Goal: Transaction & Acquisition: Purchase product/service

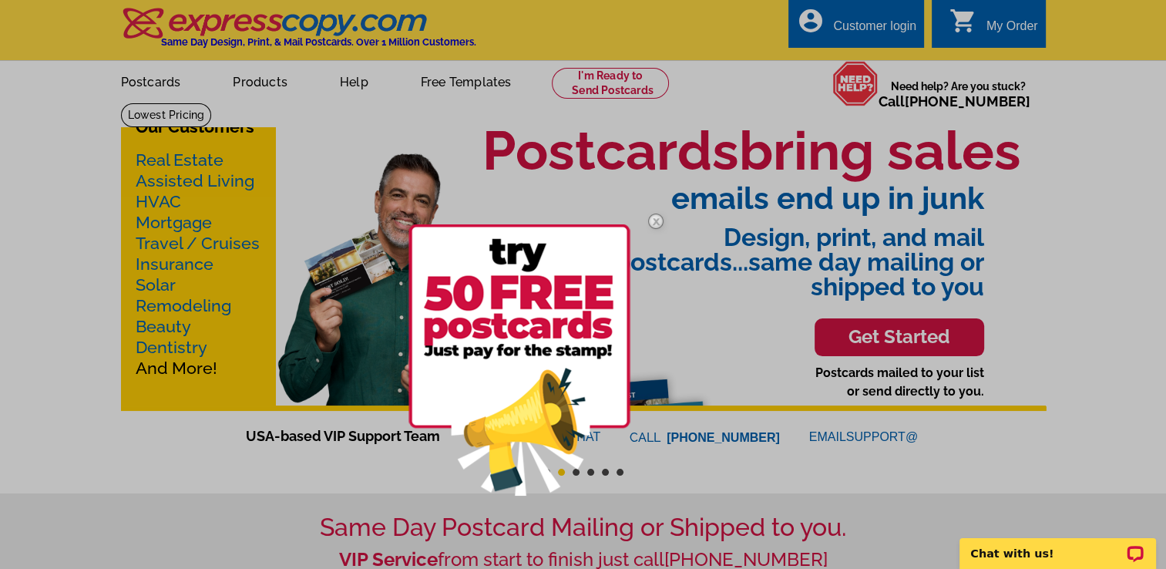
click at [656, 220] on img at bounding box center [655, 221] width 45 height 45
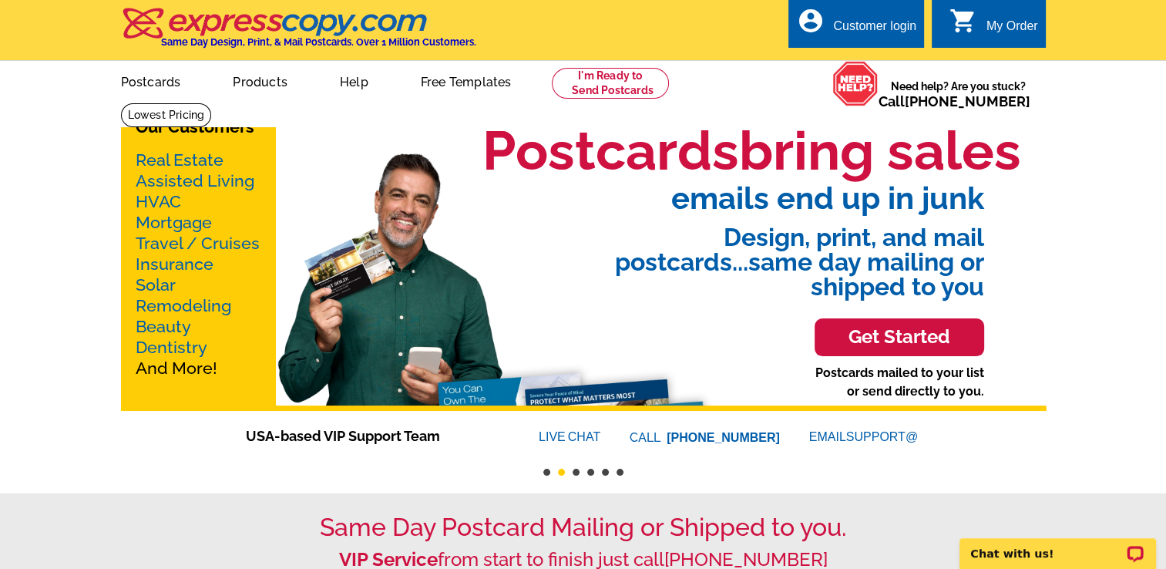
click at [889, 336] on body "Chat with us!" at bounding box center [1011, 389] width 308 height 358
click at [854, 328] on h3 "Get Started" at bounding box center [899, 337] width 131 height 22
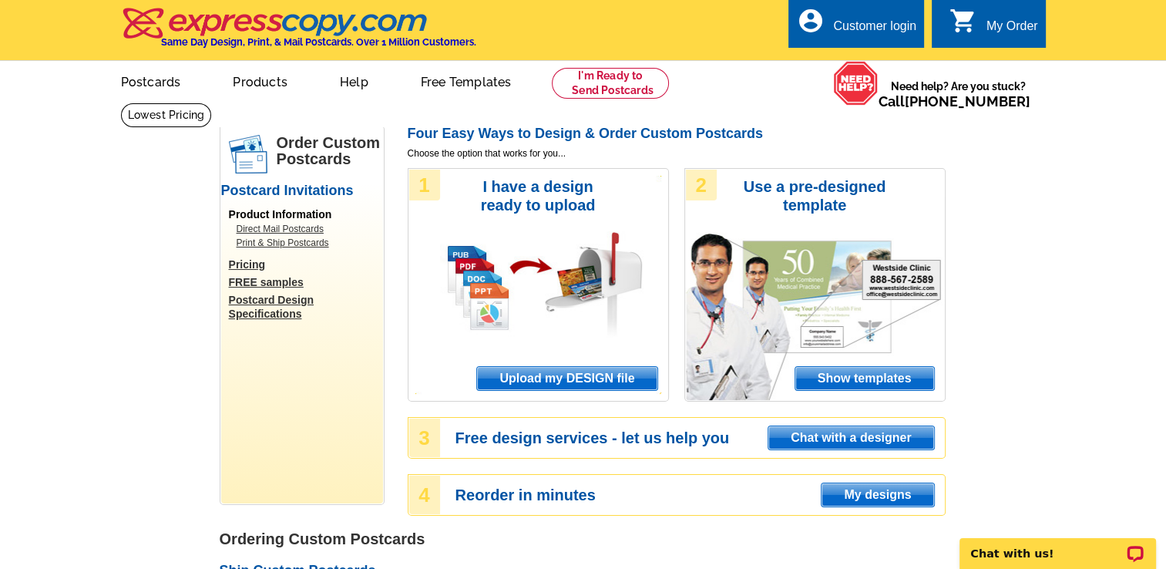
click at [891, 382] on span "Show templates" at bounding box center [864, 378] width 139 height 23
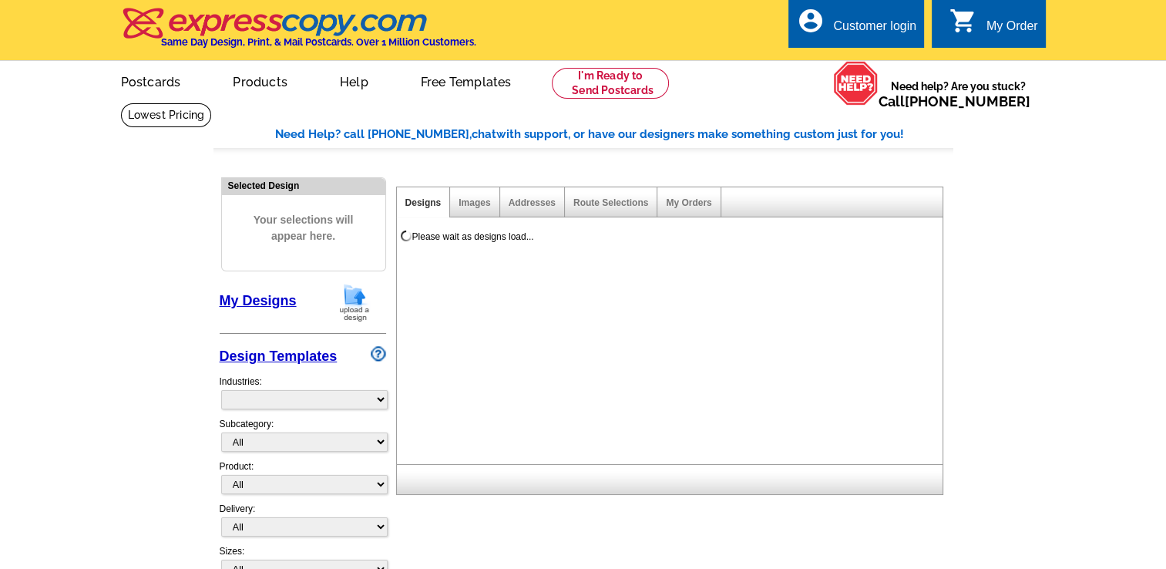
select select "971"
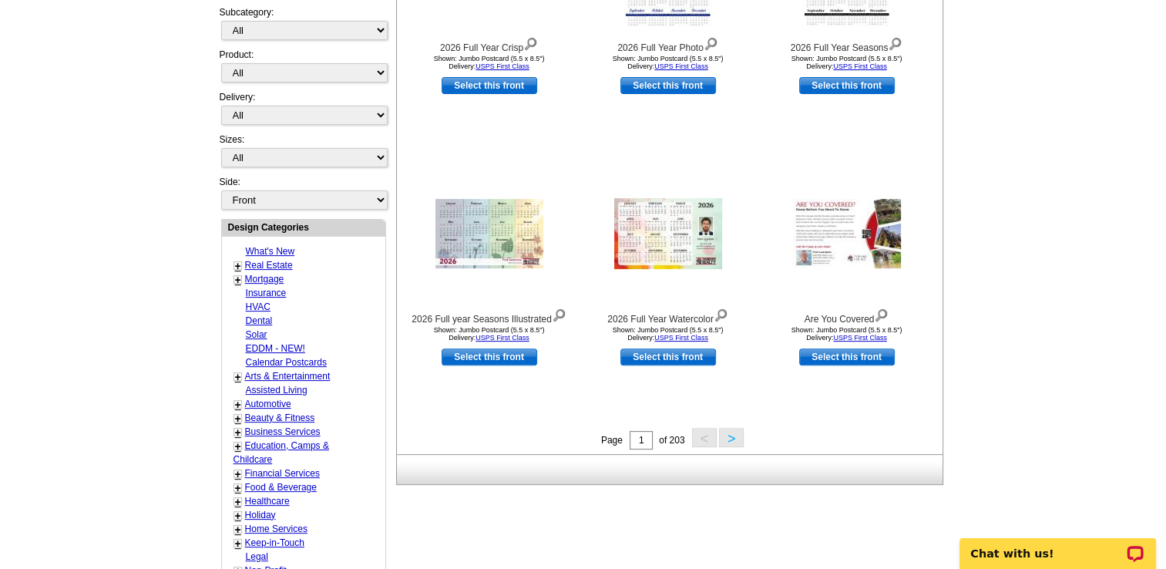
scroll to position [413, 0]
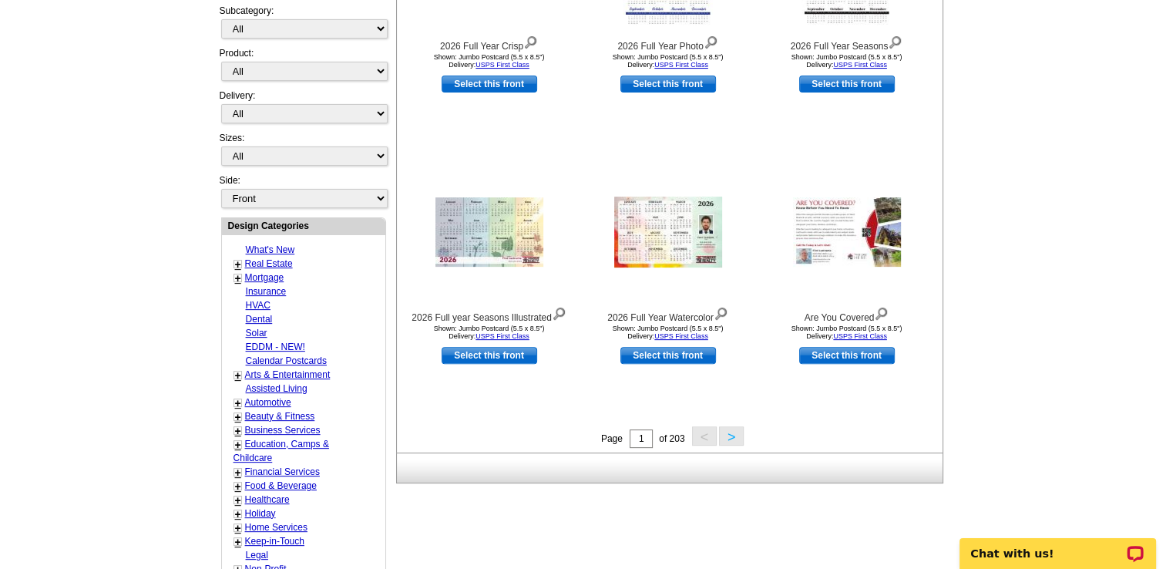
click at [730, 437] on button ">" at bounding box center [731, 435] width 25 height 19
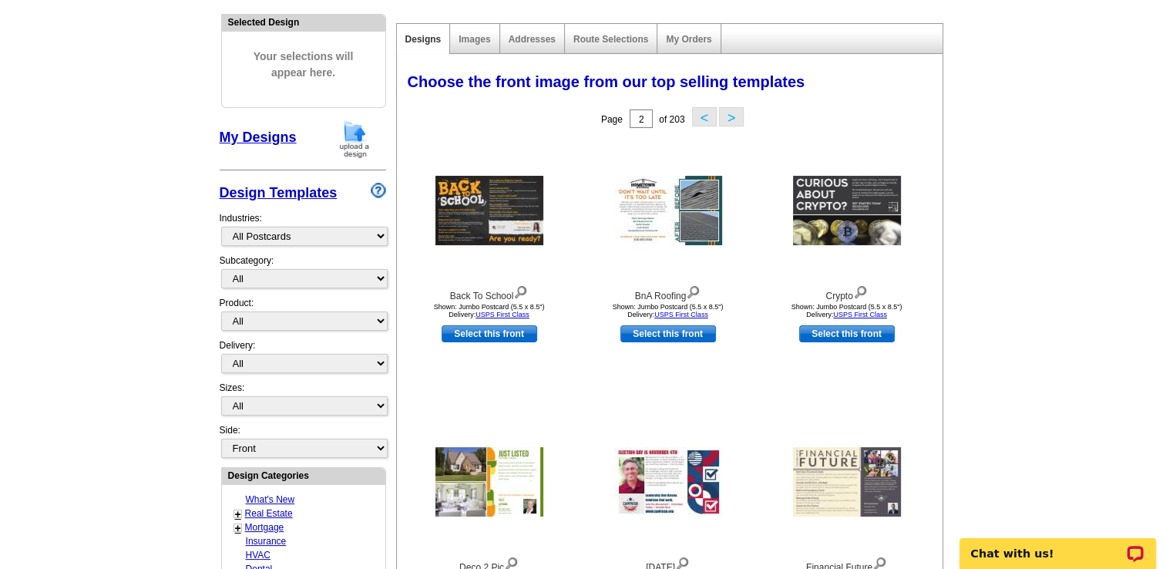
scroll to position [158, 0]
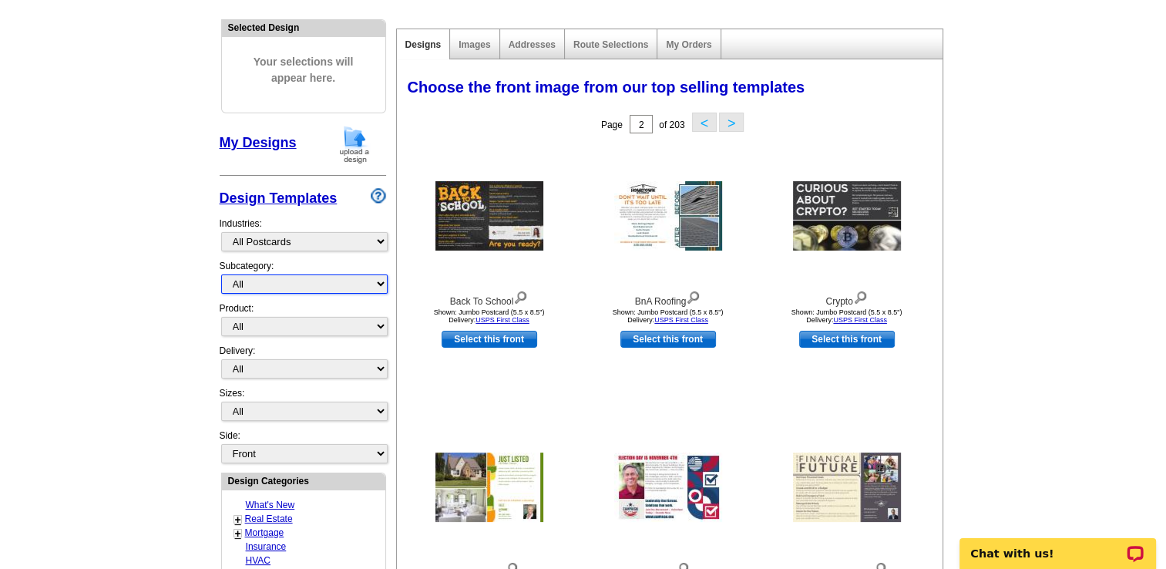
click at [321, 283] on select "All" at bounding box center [304, 283] width 166 height 19
click at [484, 54] on div "Images" at bounding box center [474, 44] width 49 height 30
click at [472, 35] on div "Images" at bounding box center [474, 44] width 49 height 30
click at [472, 42] on link "Images" at bounding box center [474, 44] width 32 height 11
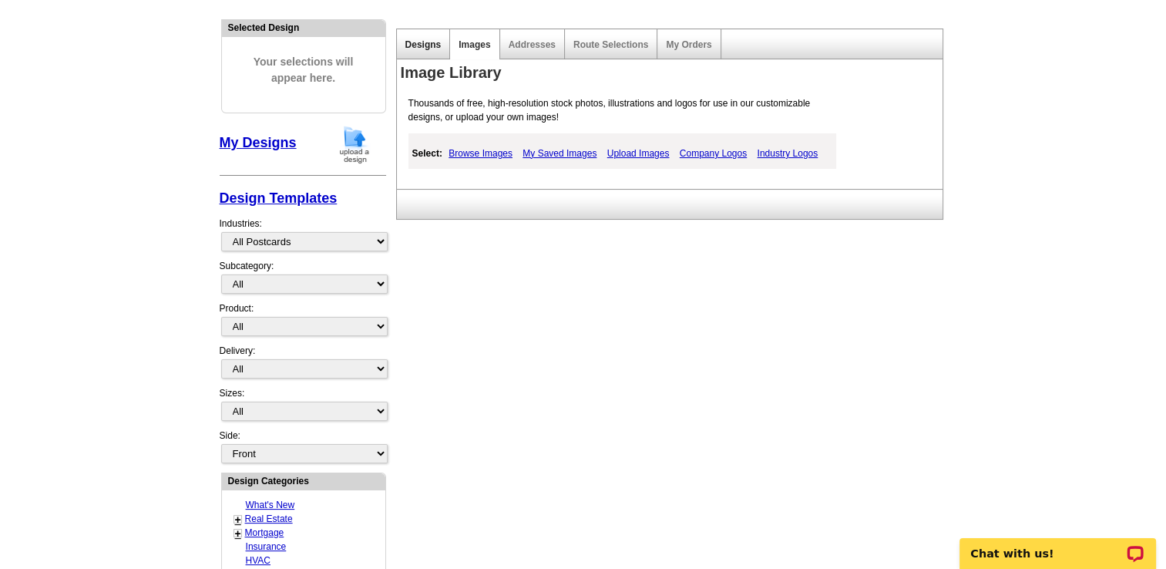
click at [436, 49] on link "Designs" at bounding box center [423, 44] width 36 height 11
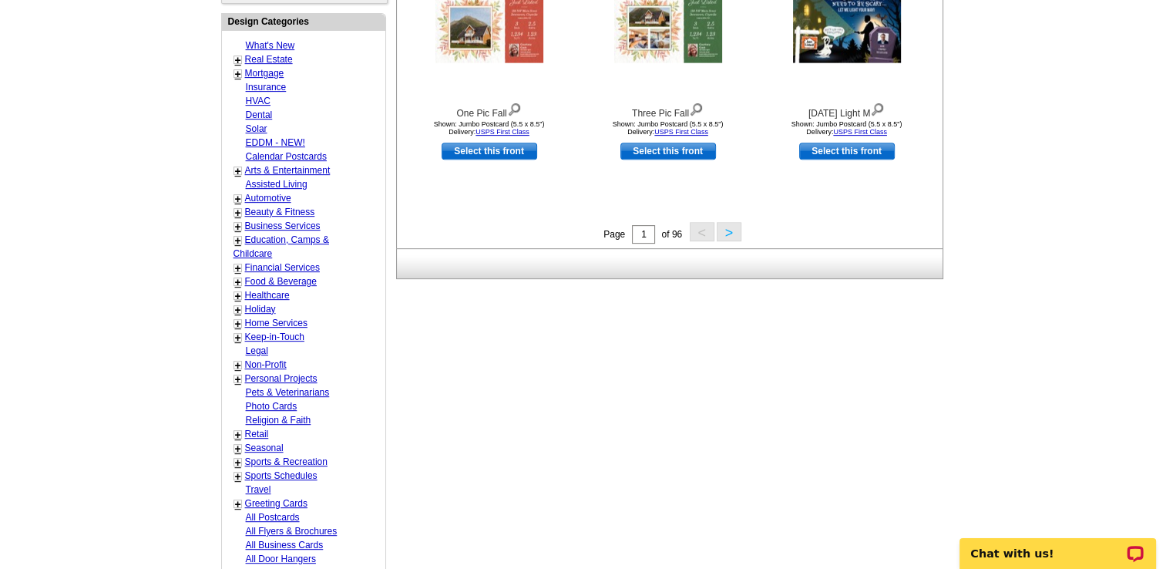
scroll to position [619, 0]
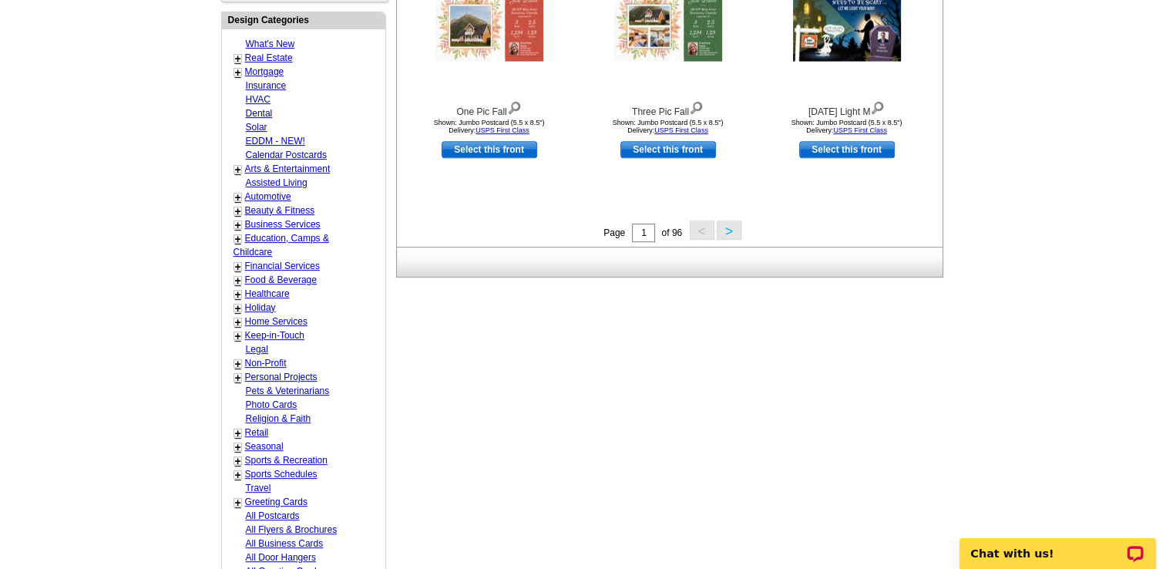
click at [255, 441] on link "Seasonal" at bounding box center [264, 446] width 39 height 11
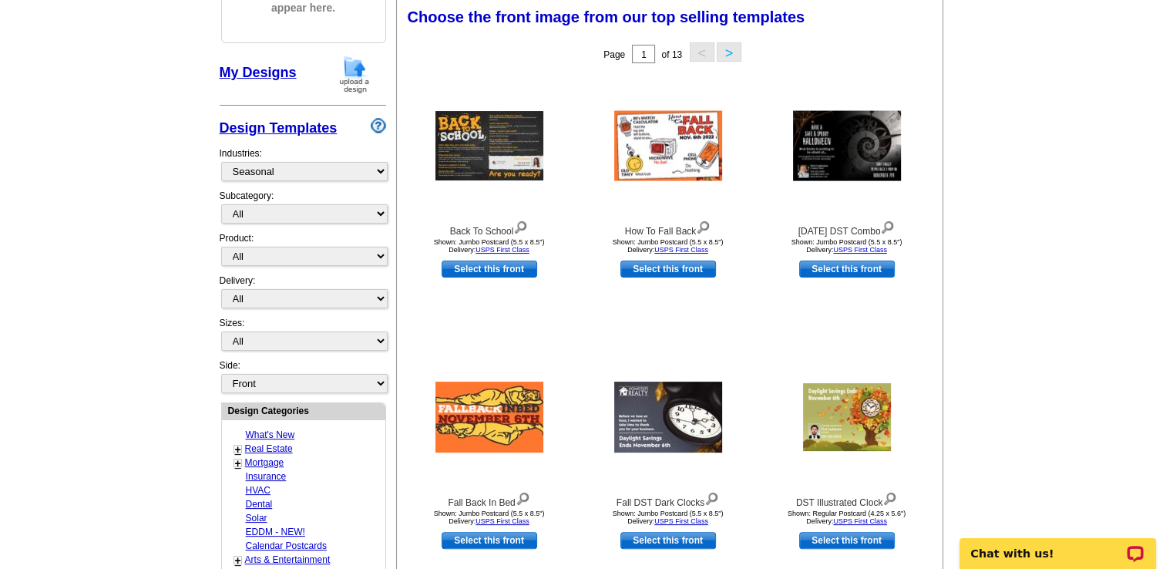
scroll to position [227, 0]
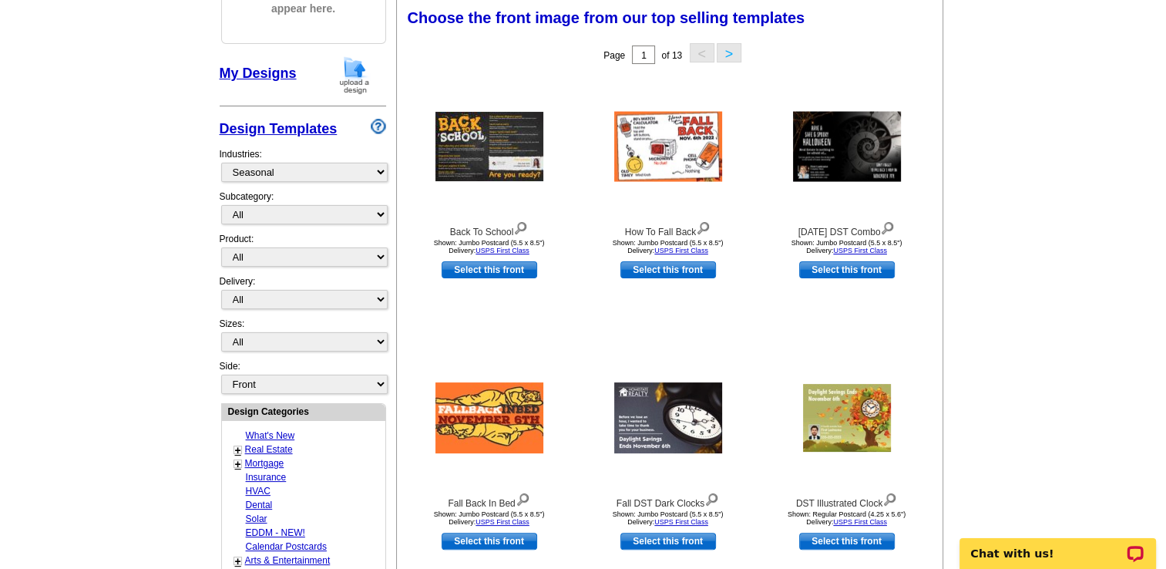
click at [728, 55] on button ">" at bounding box center [729, 52] width 25 height 19
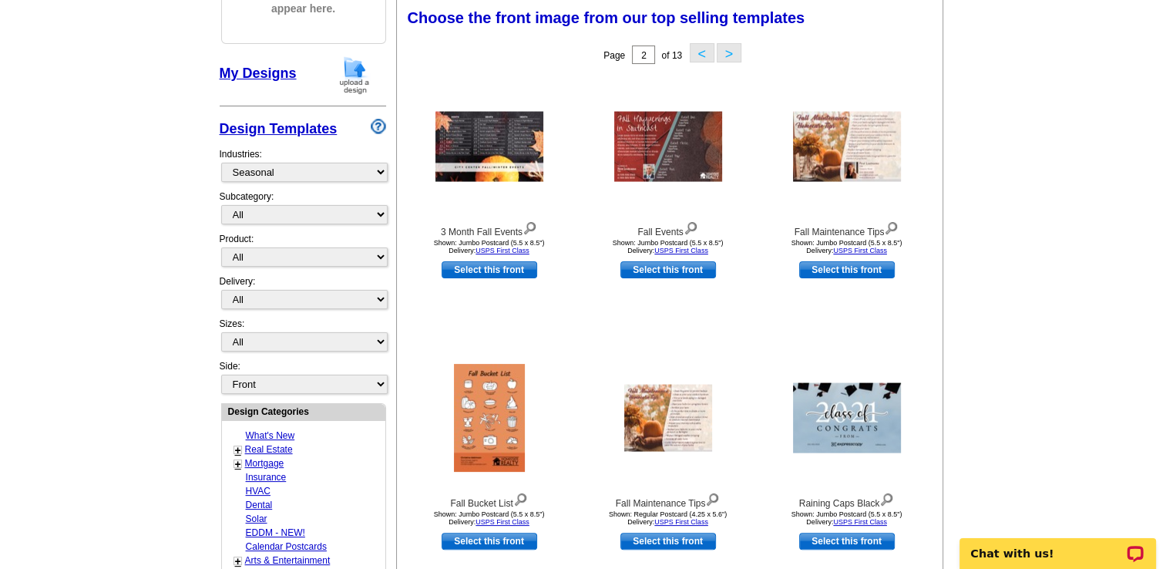
click at [726, 60] on button ">" at bounding box center [729, 52] width 25 height 19
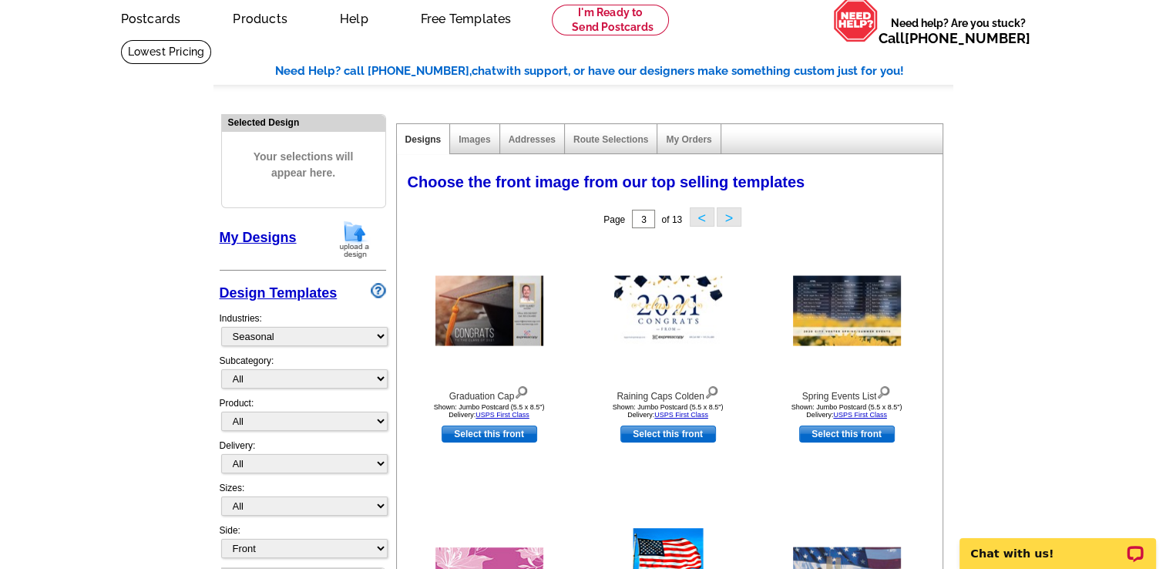
scroll to position [62, 0]
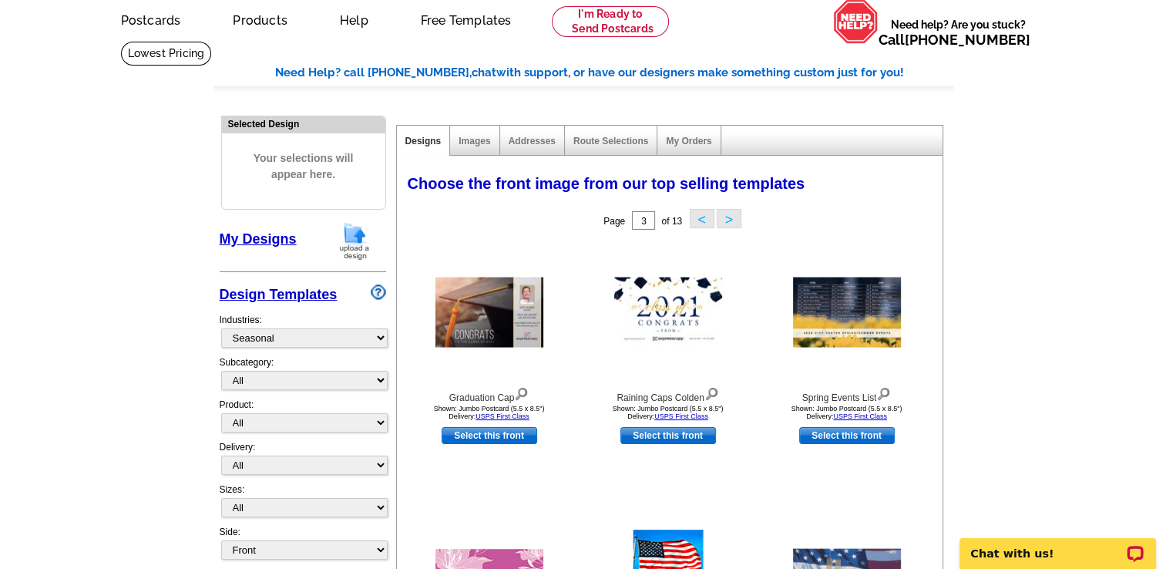
click at [727, 226] on button ">" at bounding box center [729, 218] width 25 height 19
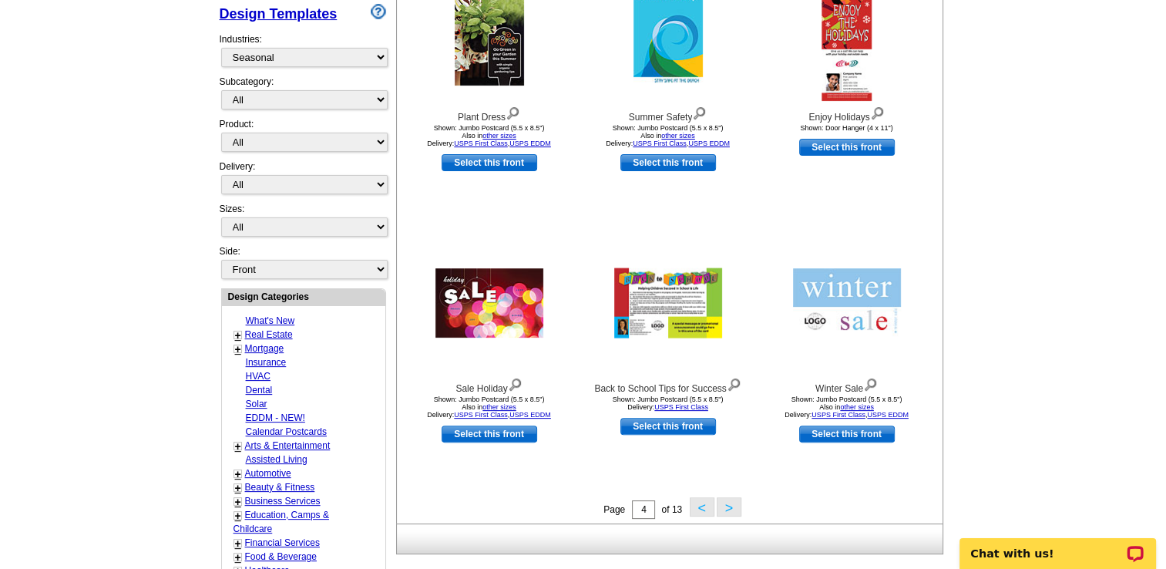
scroll to position [352, 0]
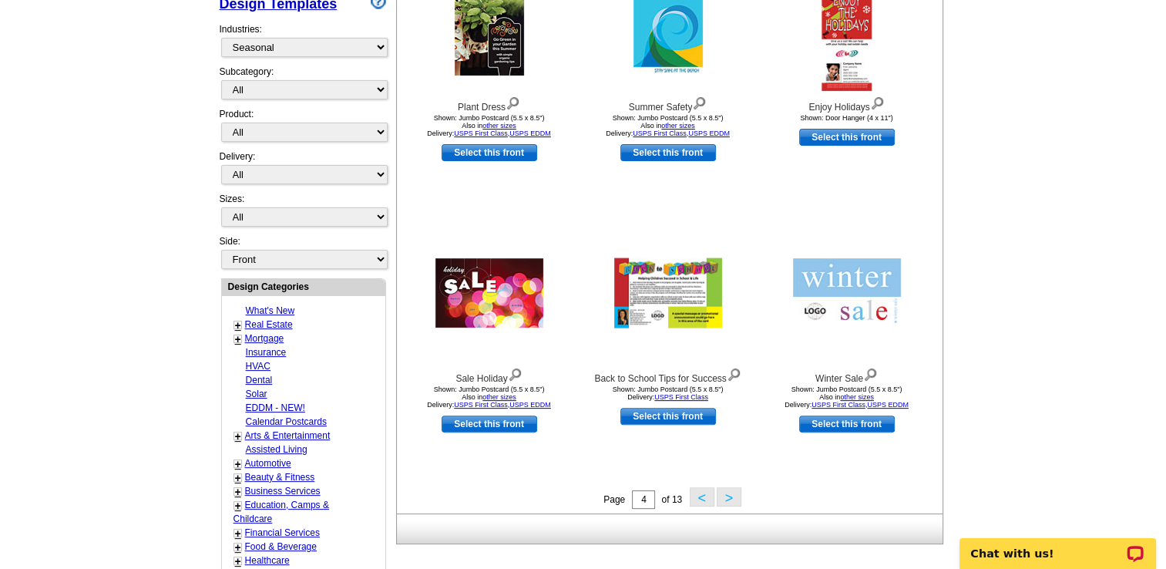
click at [732, 495] on button ">" at bounding box center [729, 496] width 25 height 19
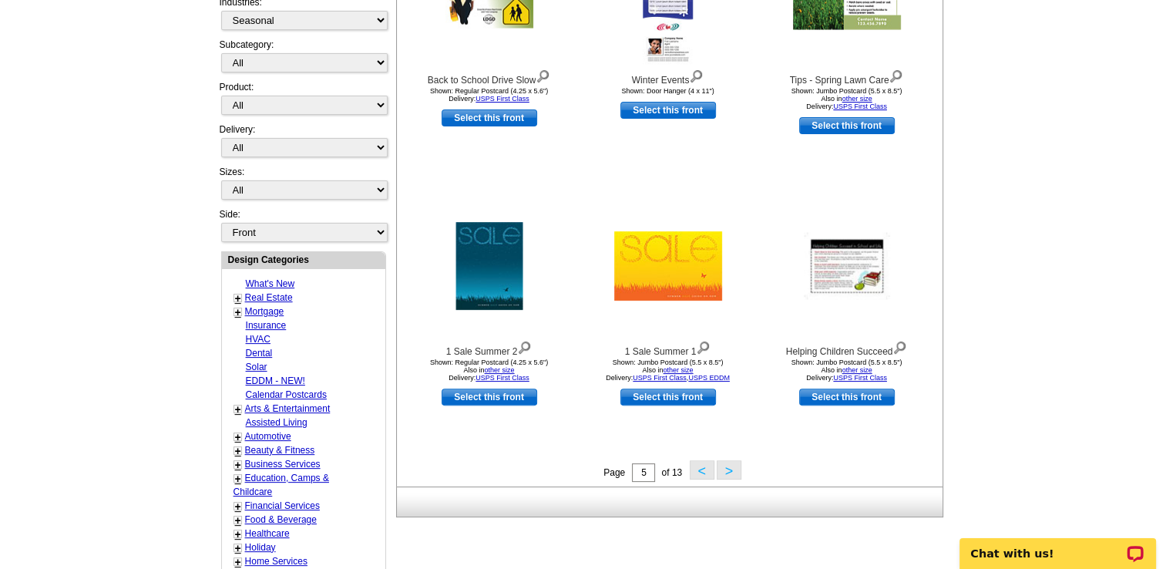
scroll to position [384, 0]
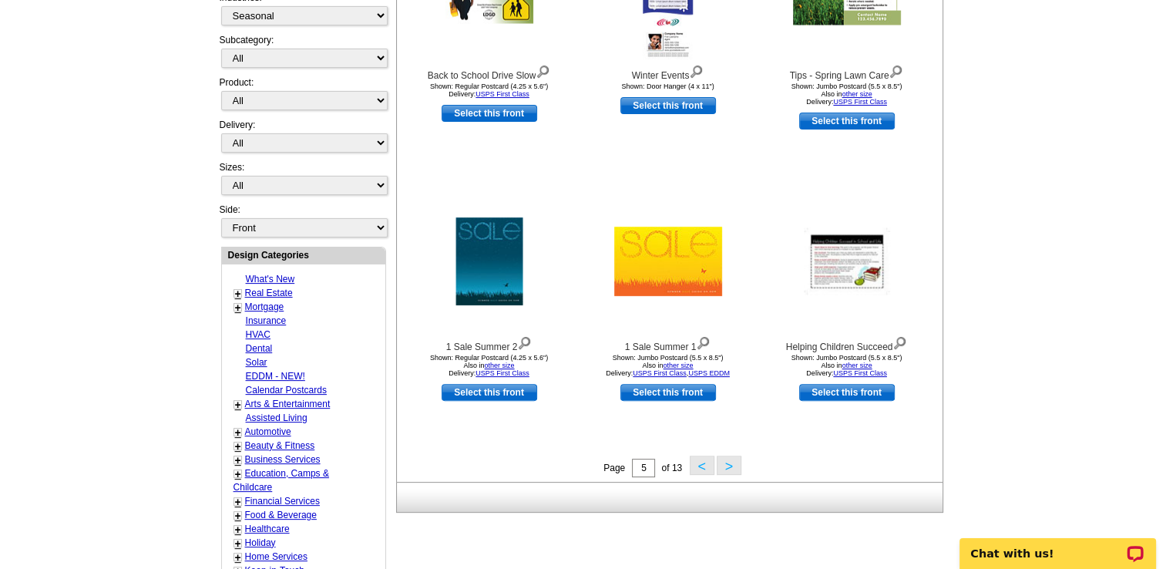
click at [727, 466] on button ">" at bounding box center [729, 464] width 25 height 19
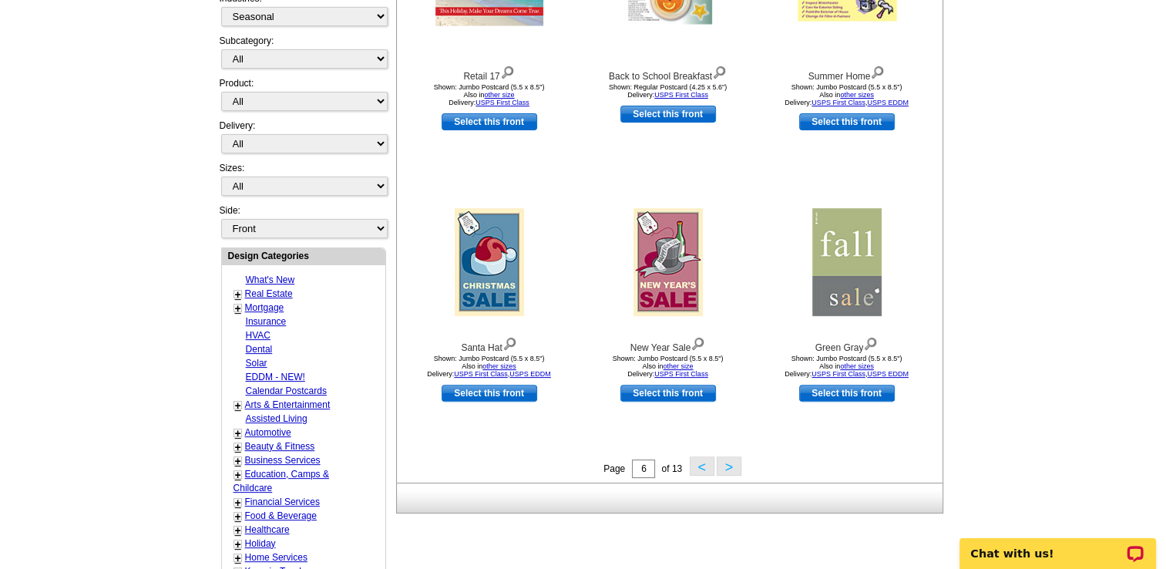
scroll to position [382, 0]
click at [728, 468] on button ">" at bounding box center [729, 466] width 25 height 19
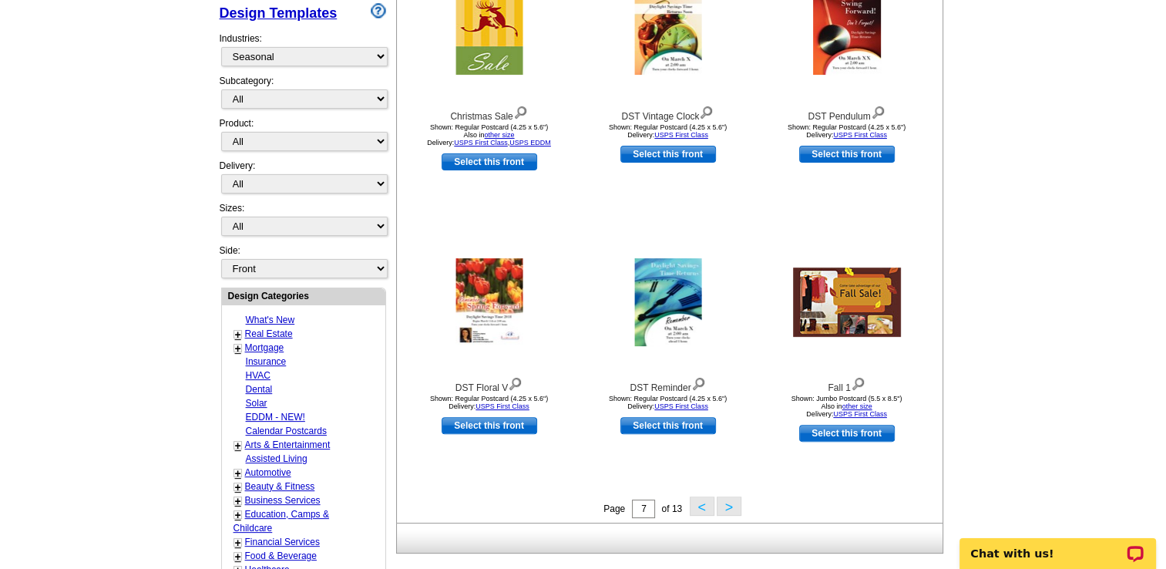
scroll to position [357, 0]
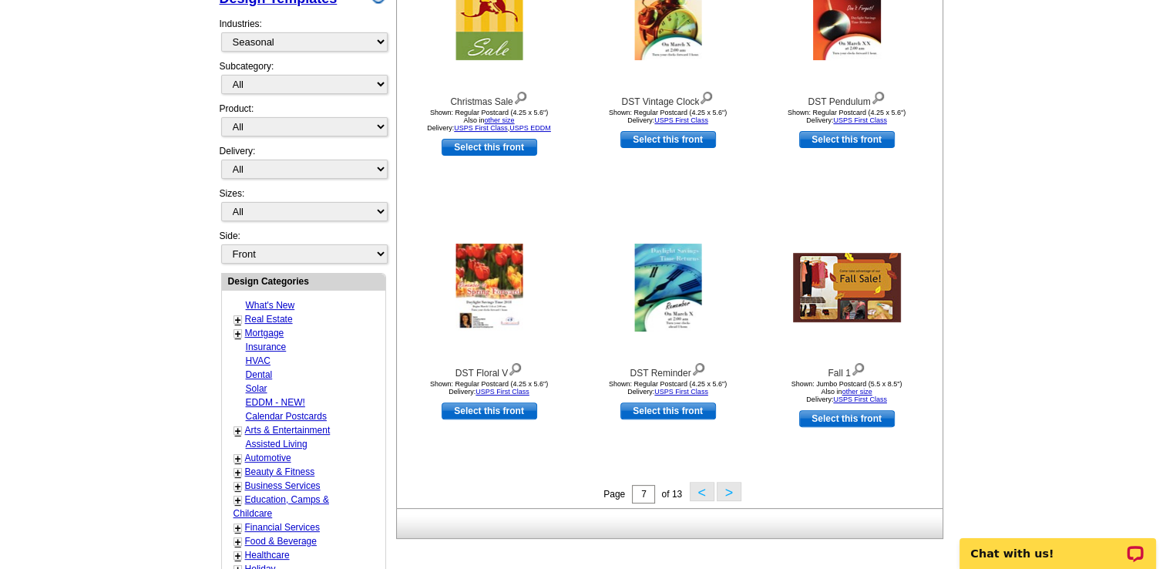
click at [727, 492] on button ">" at bounding box center [729, 491] width 25 height 19
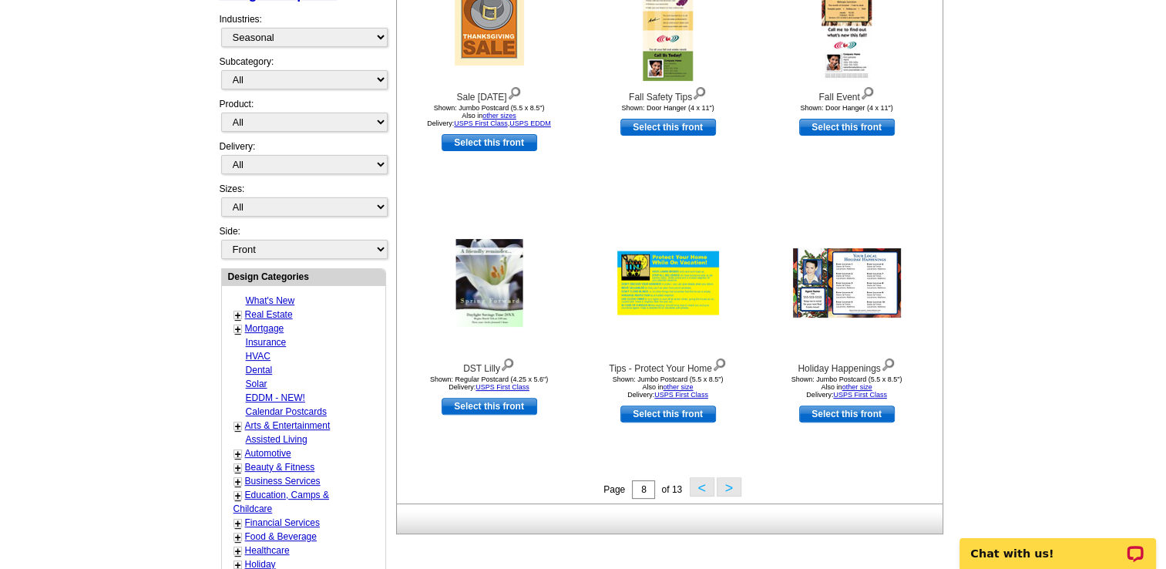
scroll to position [364, 0]
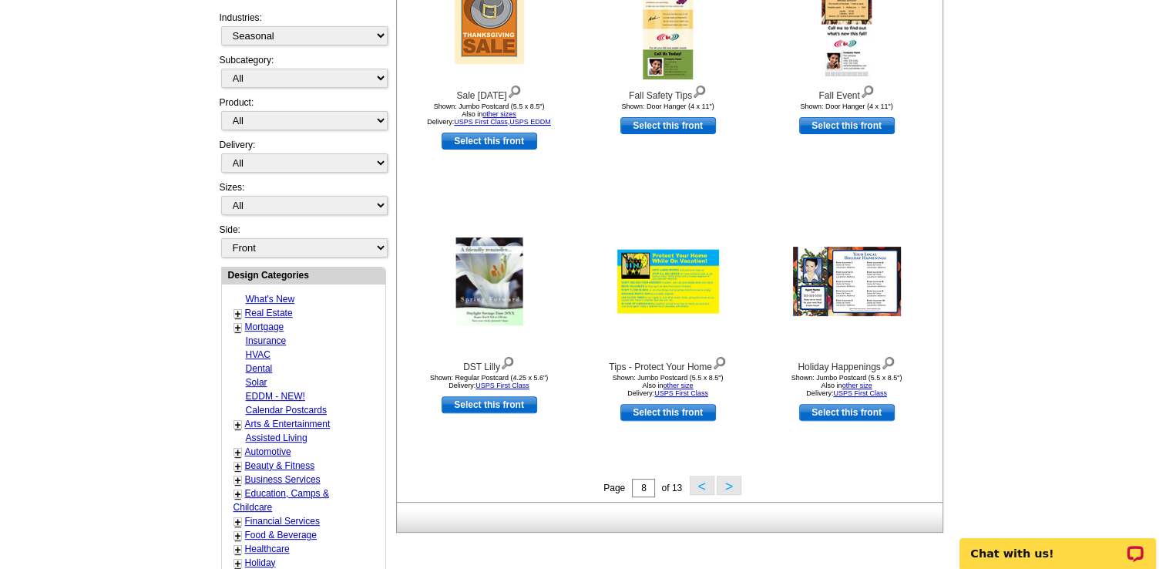
click at [727, 487] on button ">" at bounding box center [729, 484] width 25 height 19
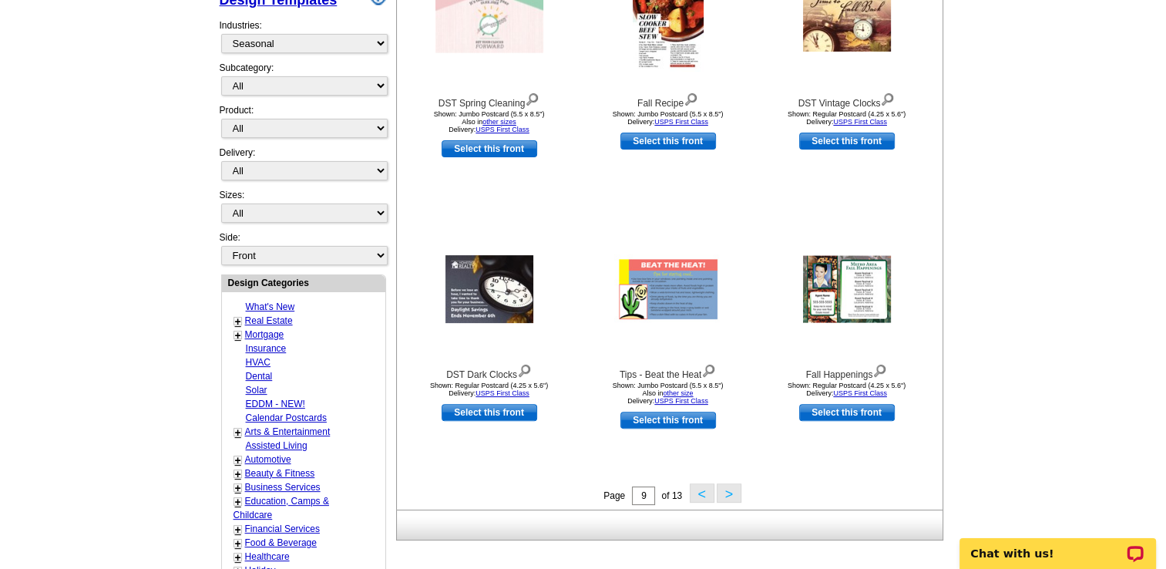
scroll to position [361, 0]
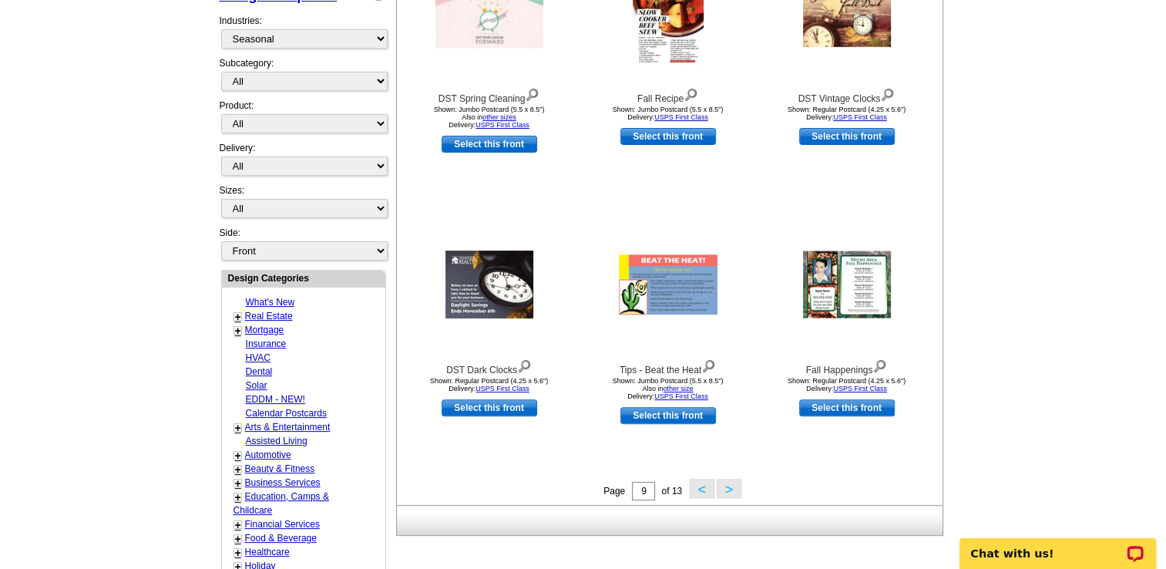
click at [727, 492] on button ">" at bounding box center [729, 487] width 25 height 19
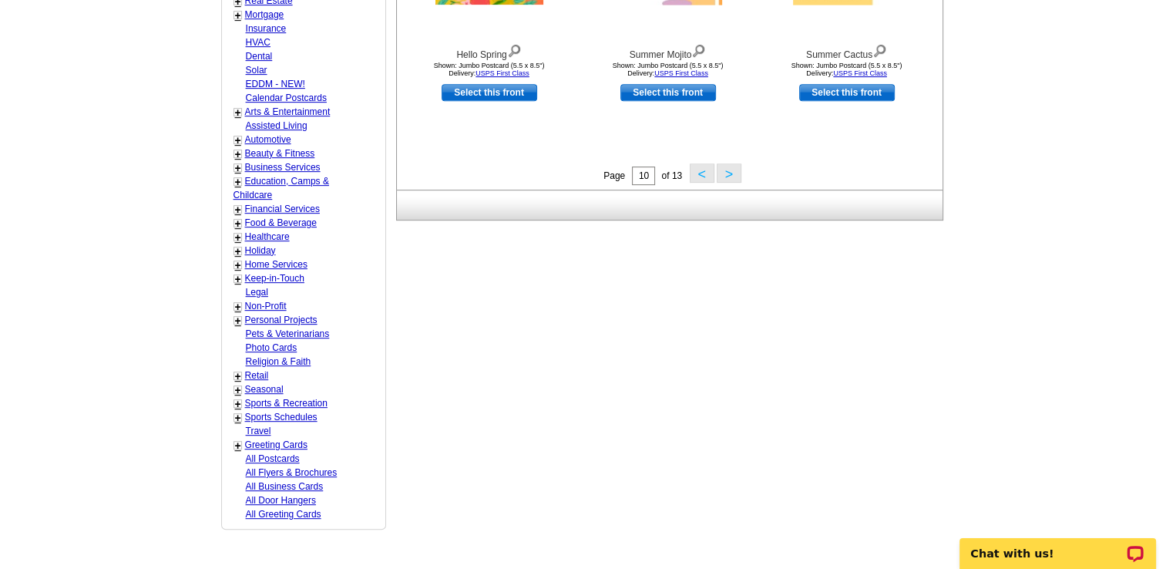
scroll to position [678, 0]
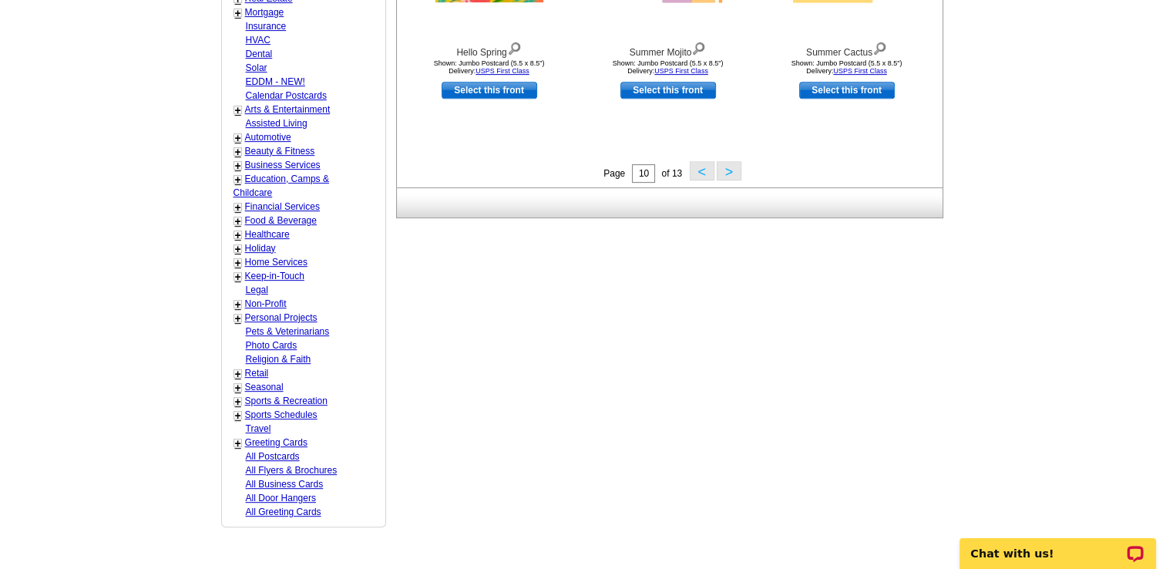
click at [277, 451] on link "All Postcards" at bounding box center [273, 456] width 54 height 11
select select "971"
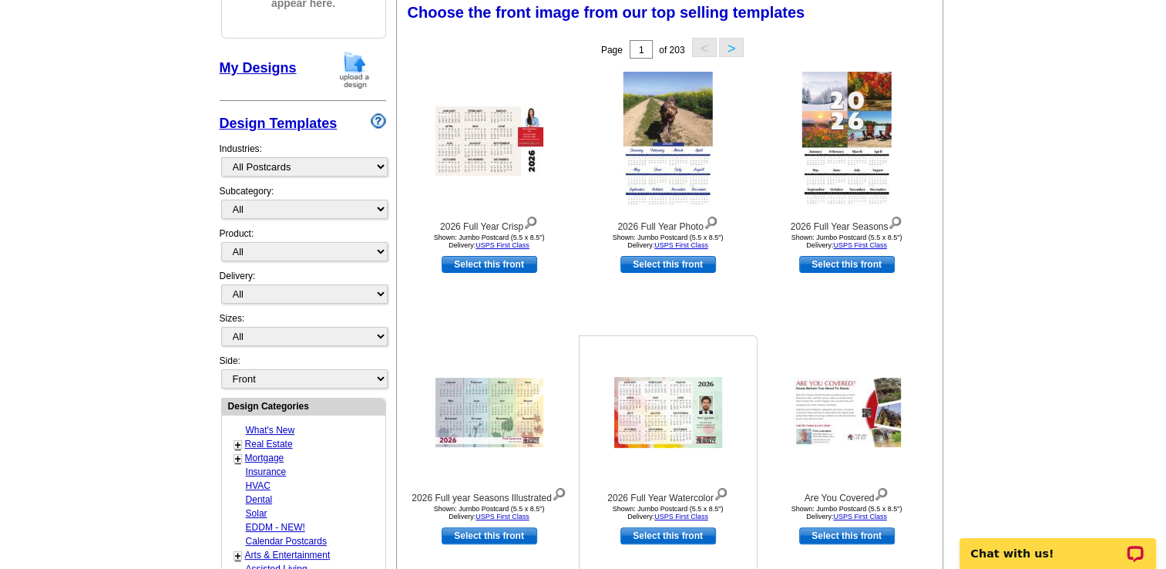
scroll to position [227, 0]
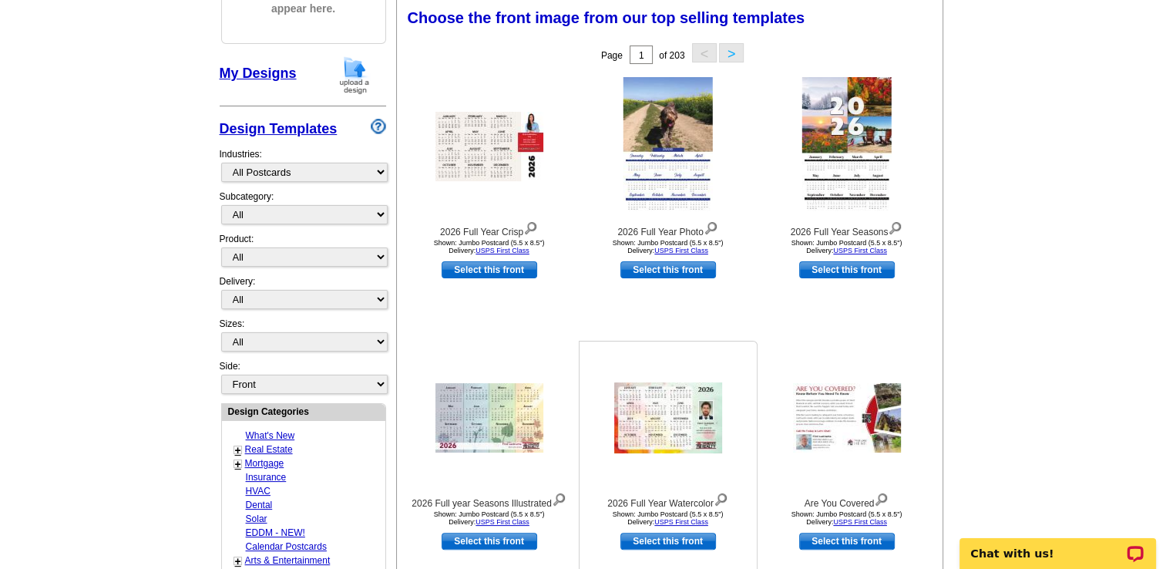
click at [673, 436] on img at bounding box center [668, 417] width 108 height 71
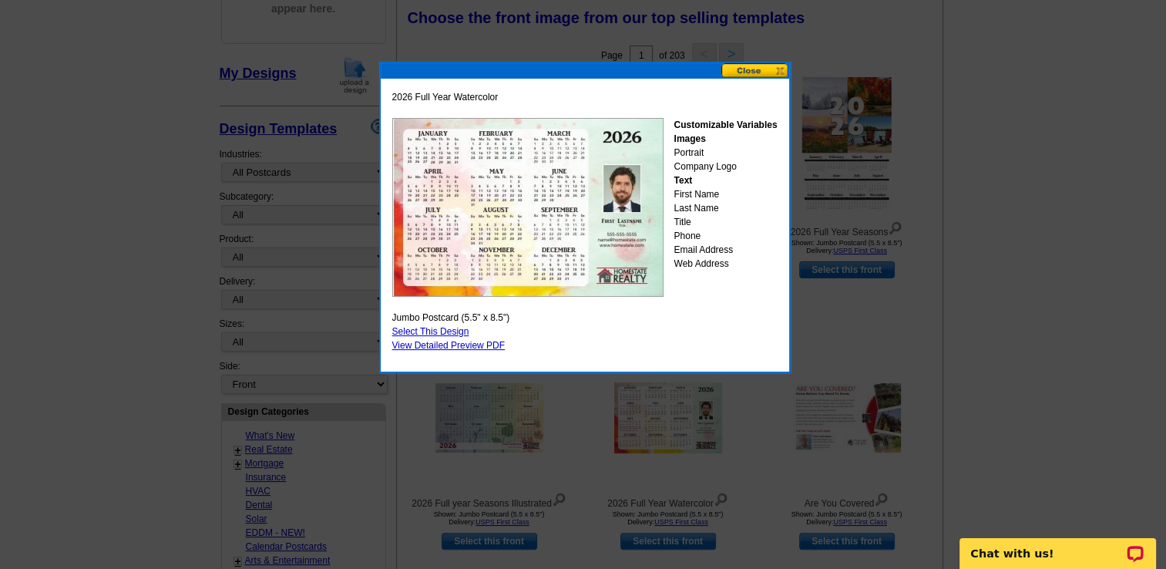
click at [752, 69] on button at bounding box center [755, 70] width 68 height 15
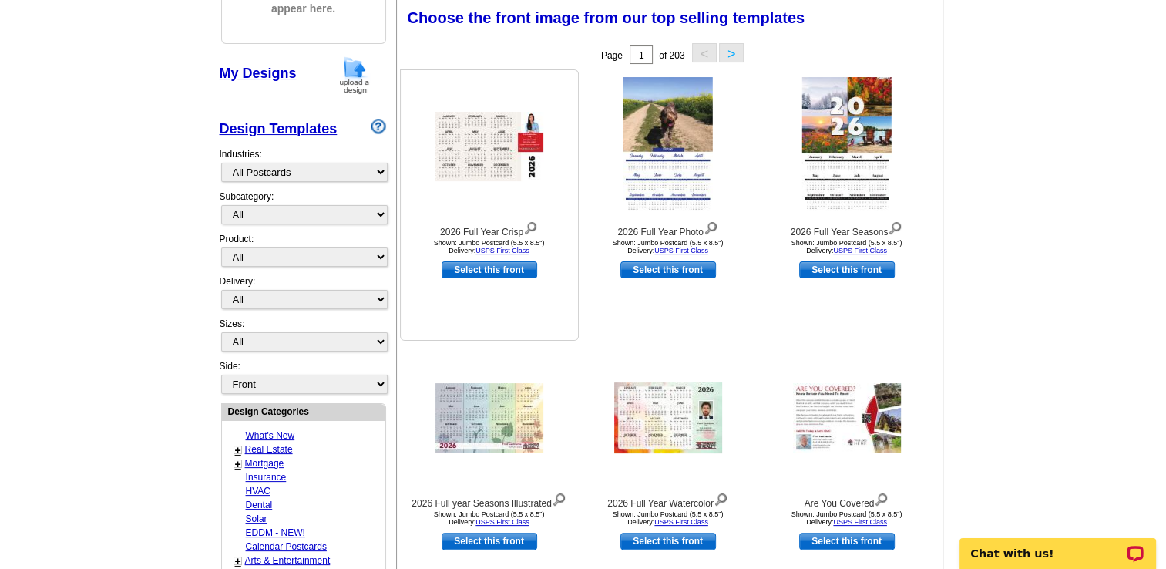
click at [487, 140] on img at bounding box center [489, 146] width 108 height 69
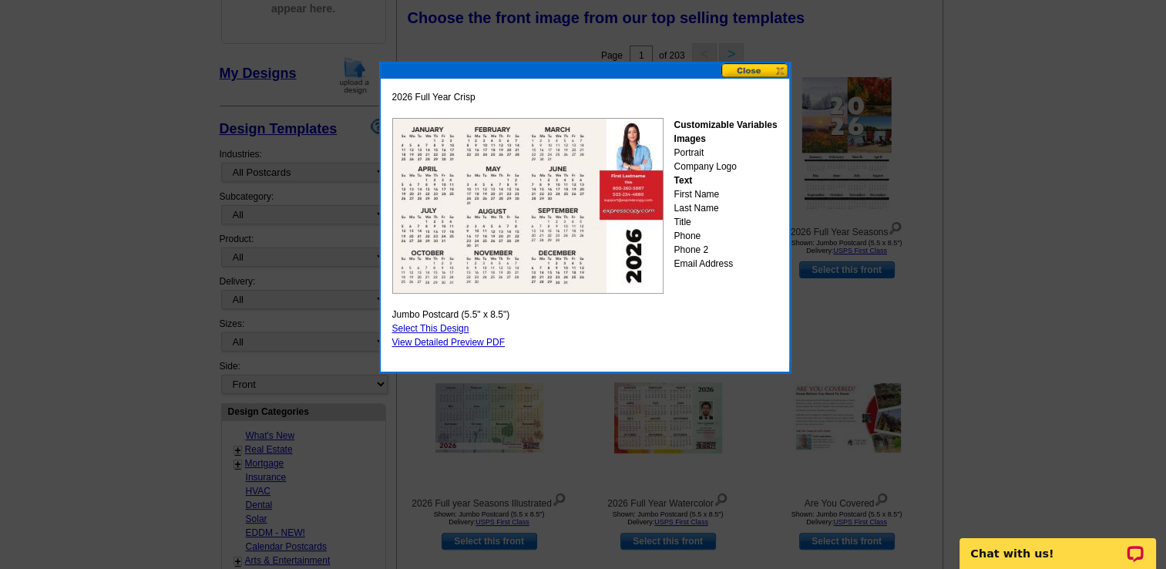
click at [445, 323] on link "Select This Design" at bounding box center [430, 328] width 77 height 11
select select "2"
select select "back"
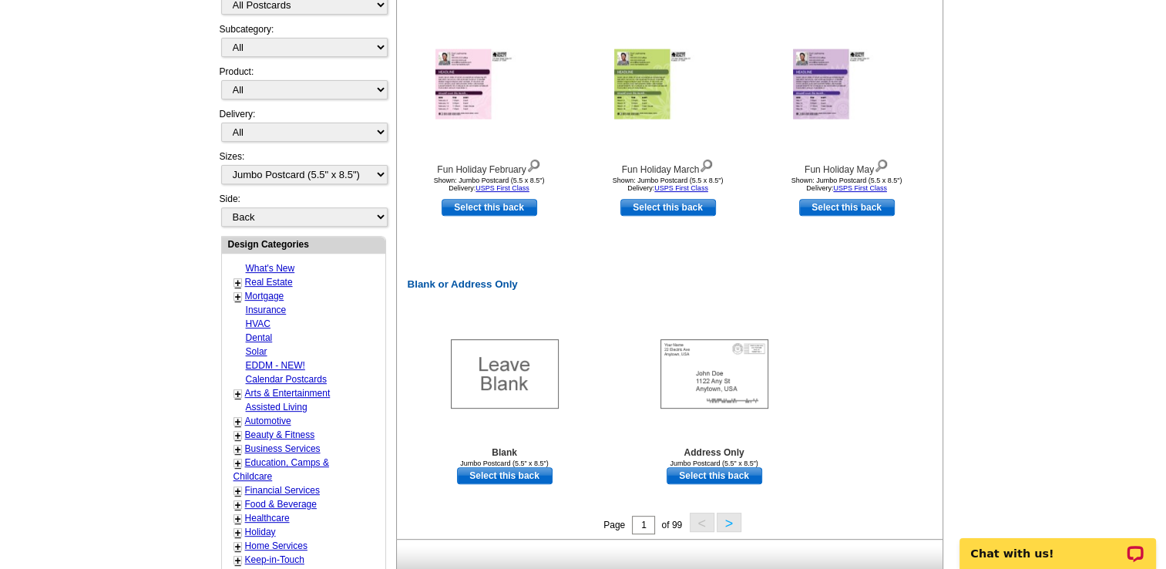
scroll to position [561, 0]
click at [727, 522] on button ">" at bounding box center [729, 521] width 25 height 19
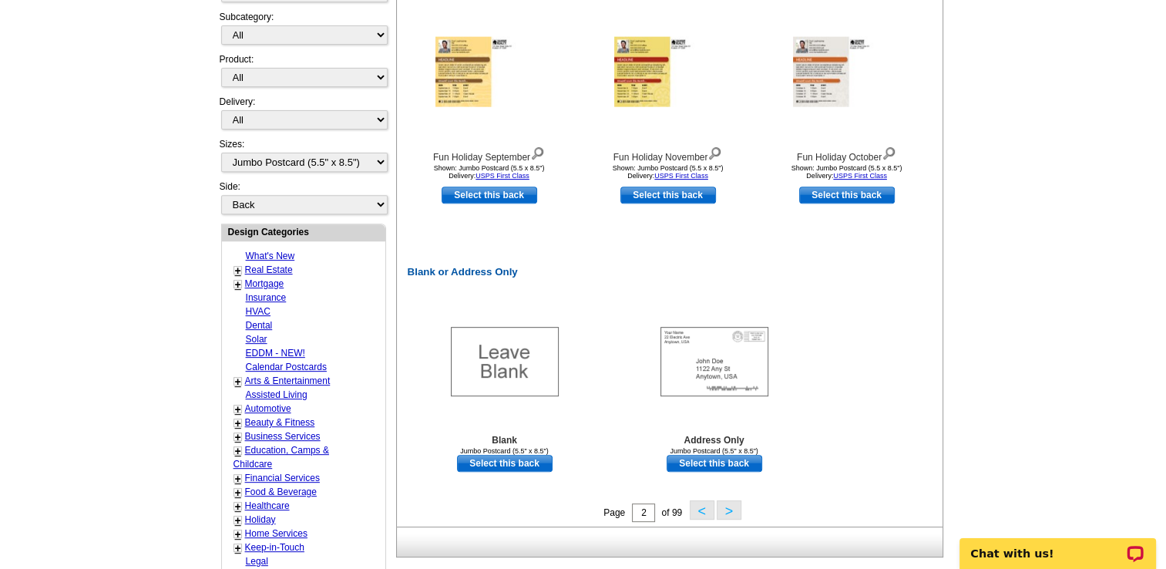
scroll to position [574, 0]
click at [732, 506] on button ">" at bounding box center [729, 508] width 25 height 19
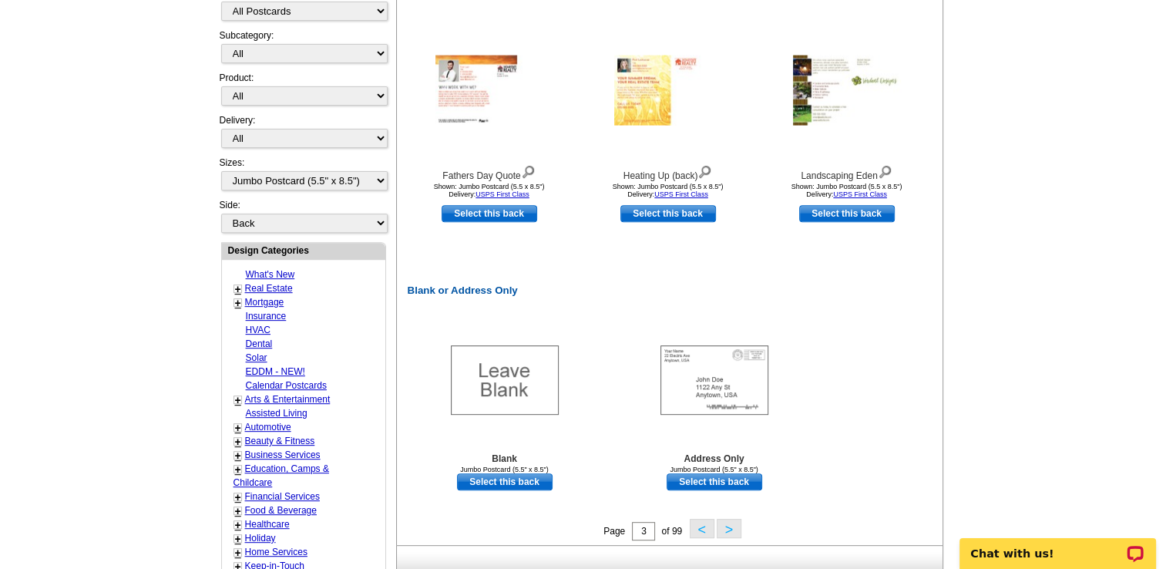
scroll to position [561, 0]
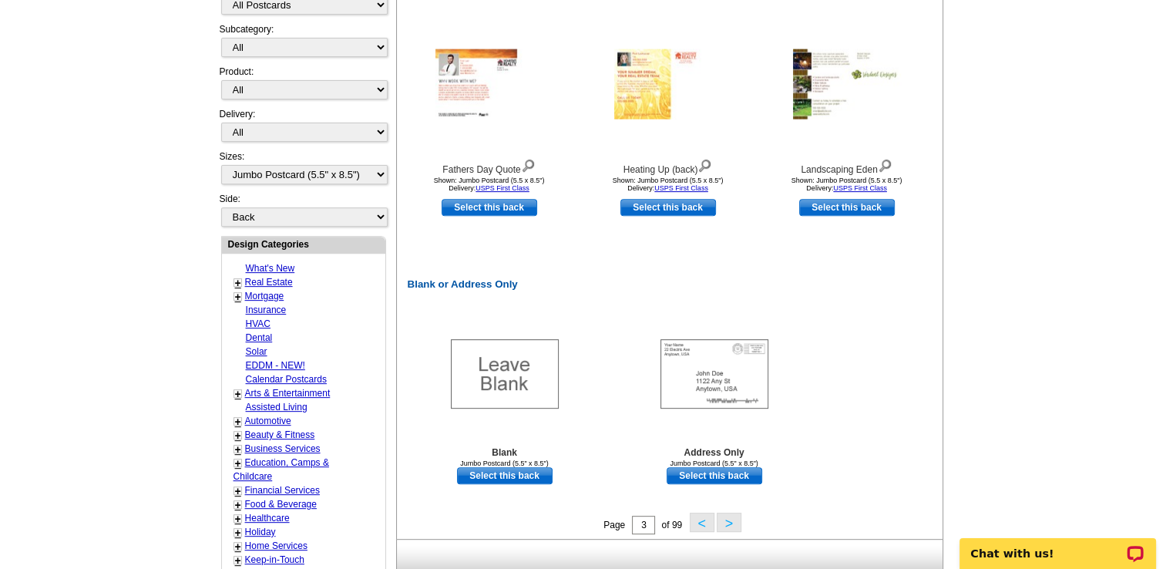
click at [727, 523] on button ">" at bounding box center [729, 521] width 25 height 19
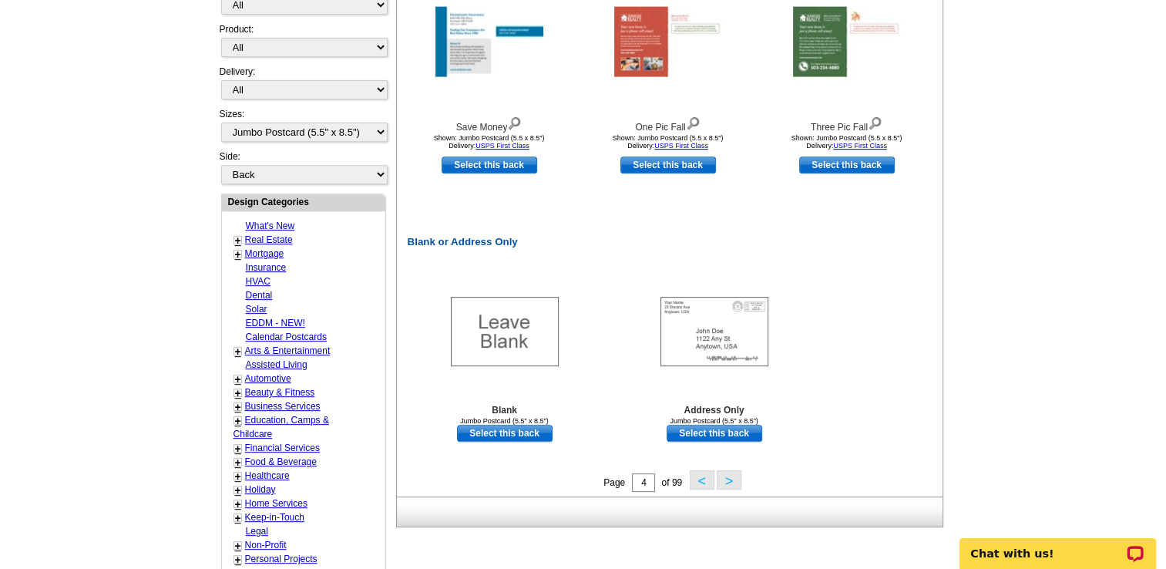
scroll to position [605, 0]
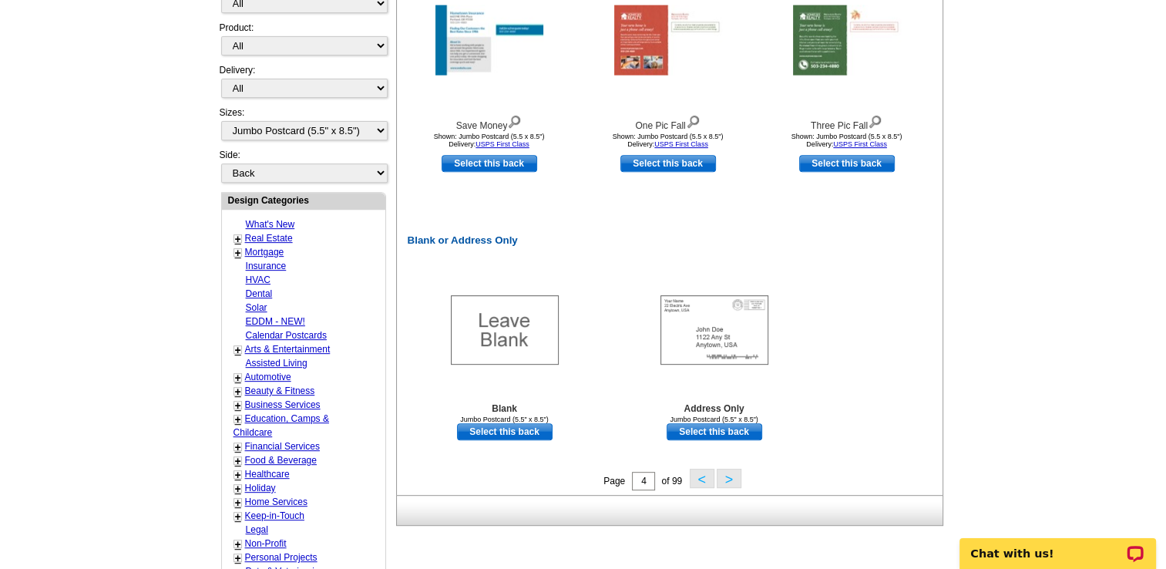
click at [700, 486] on button "<" at bounding box center [702, 477] width 25 height 19
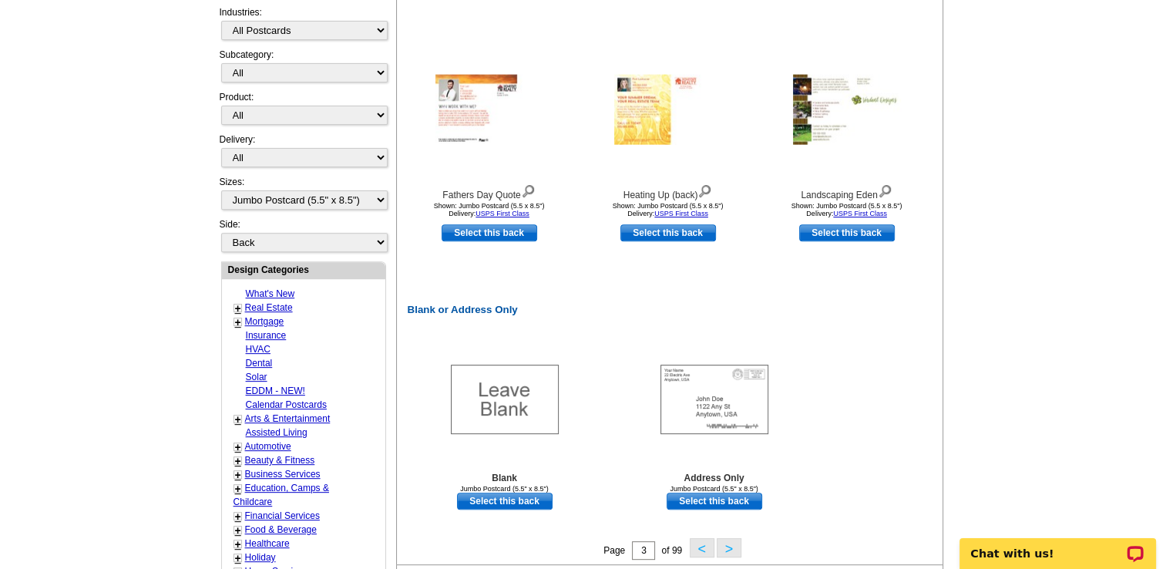
scroll to position [544, 0]
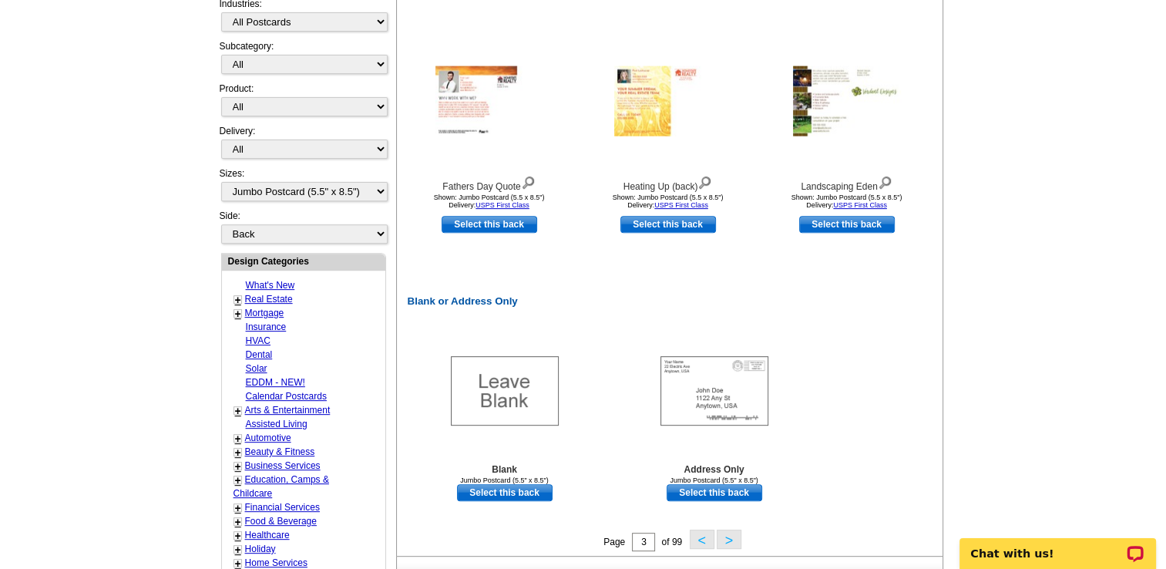
click at [712, 539] on button "<" at bounding box center [702, 538] width 25 height 19
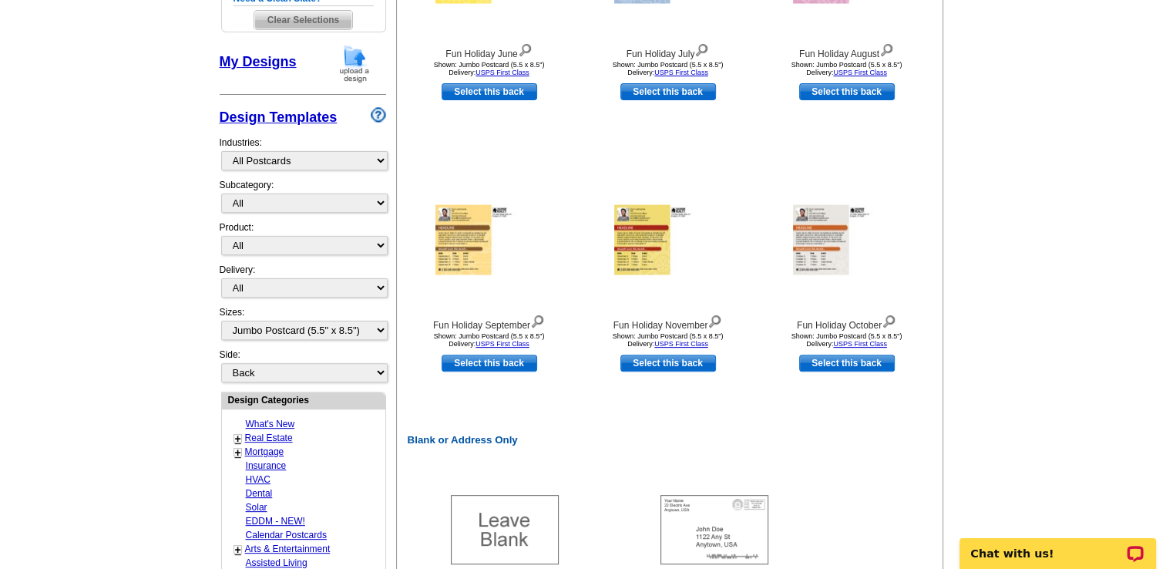
click at [919, 456] on div "Blank or Address Only Blank Jumbo Postcard (5.5" x 8.5") Select this back Addre…" at bounding box center [672, 279] width 545 height 777
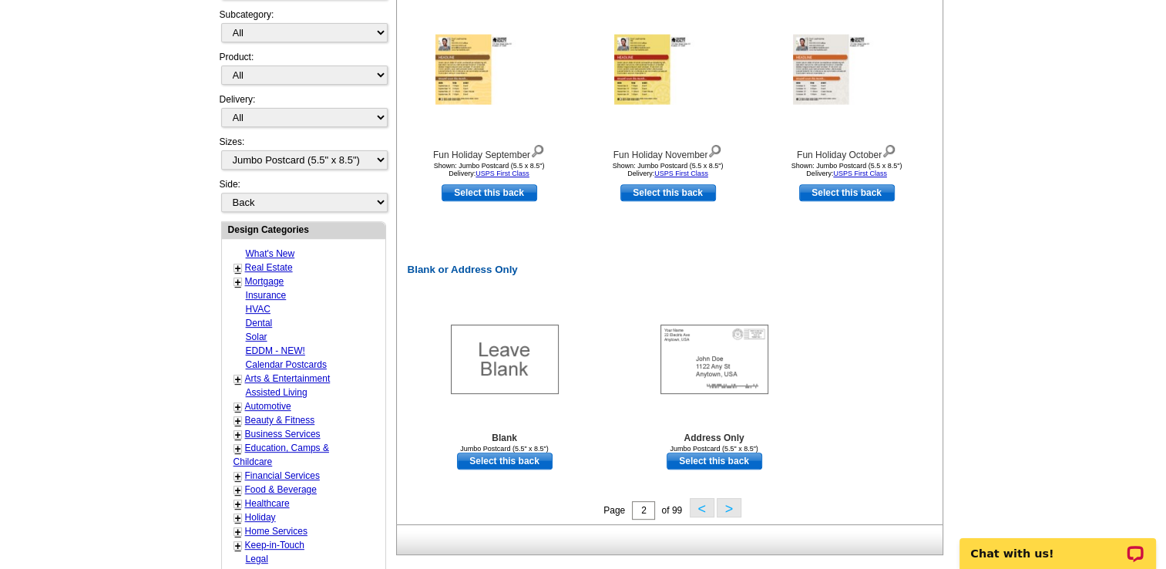
scroll to position [653, 0]
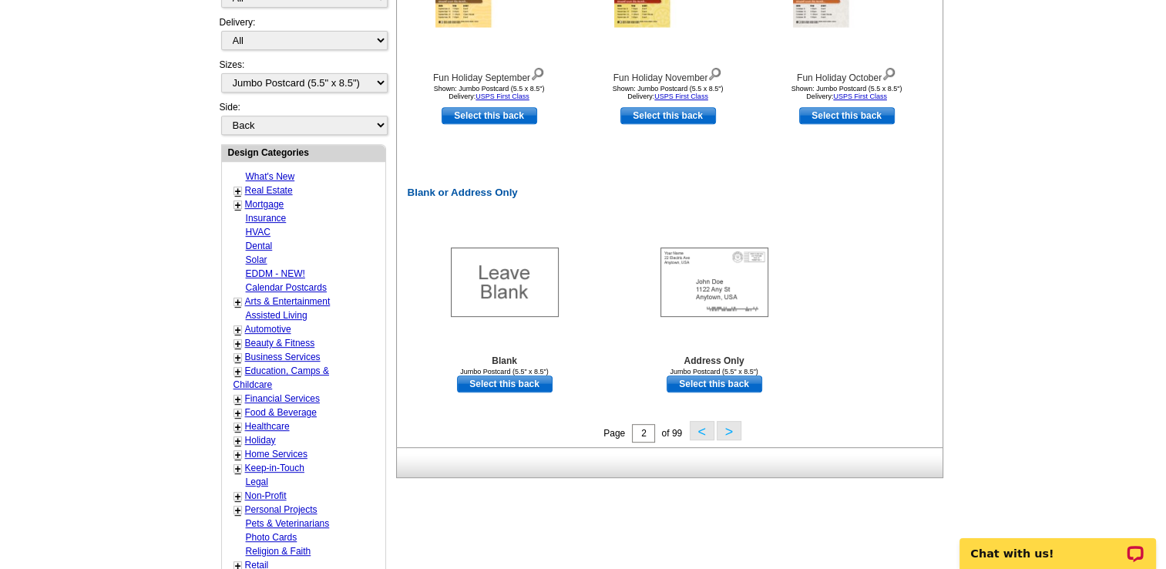
click at [701, 434] on button "<" at bounding box center [702, 430] width 25 height 19
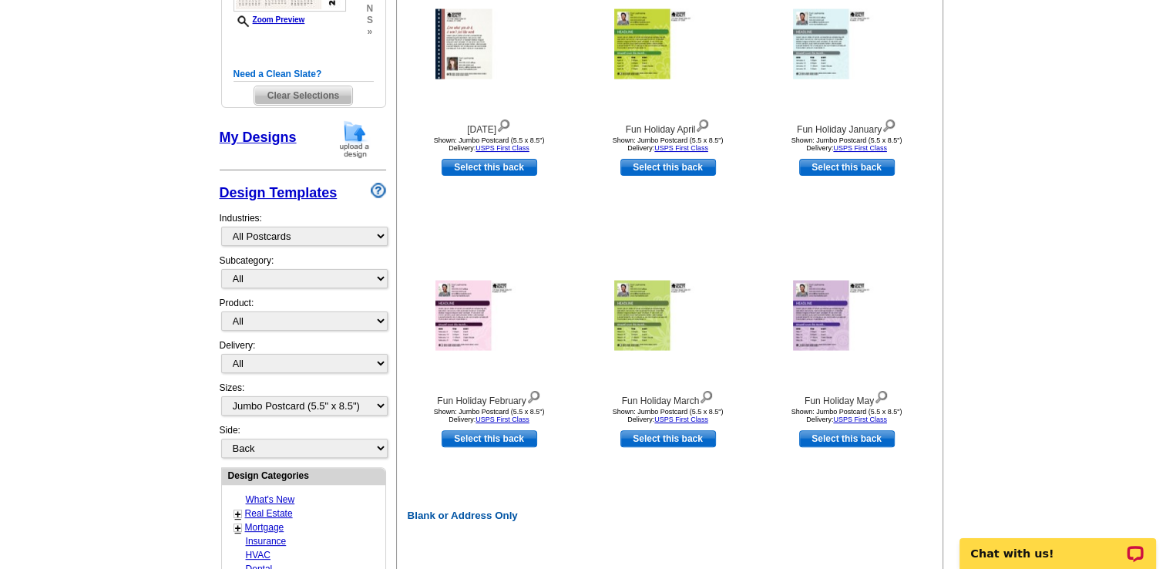
scroll to position [334, 0]
